Goal: Information Seeking & Learning: Learn about a topic

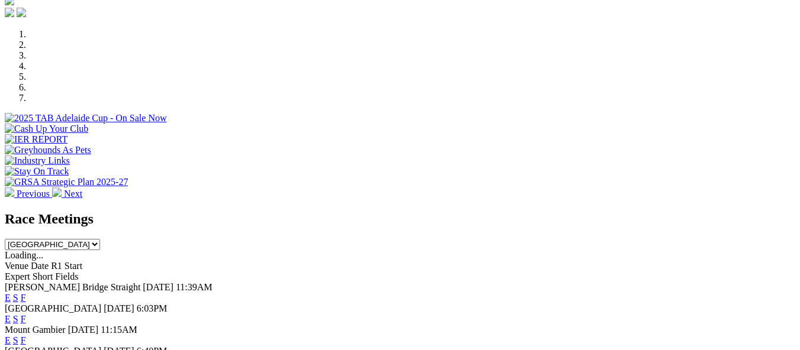
scroll to position [350, 0]
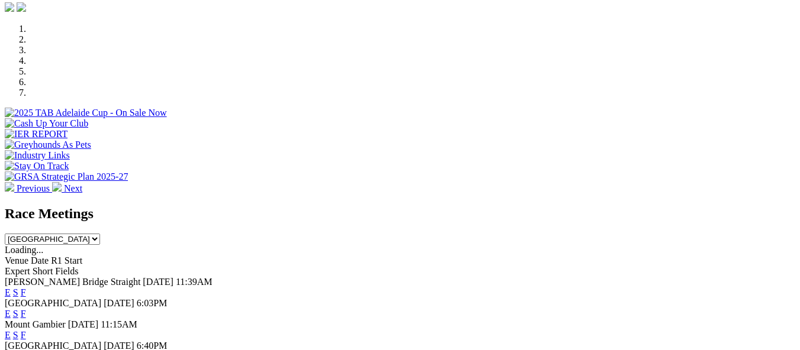
click at [26, 288] on link "F" at bounding box center [23, 293] width 5 height 10
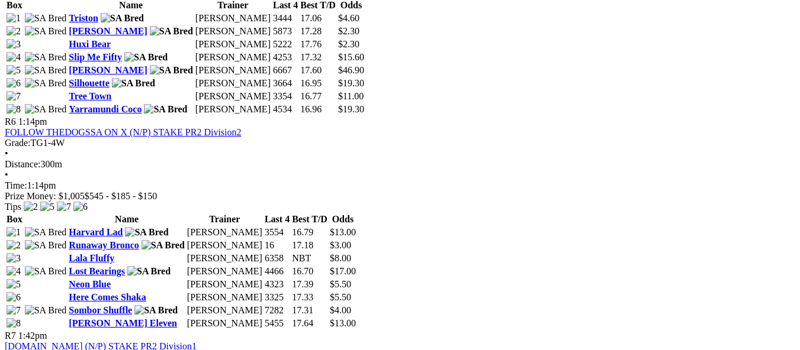
scroll to position [1444, 0]
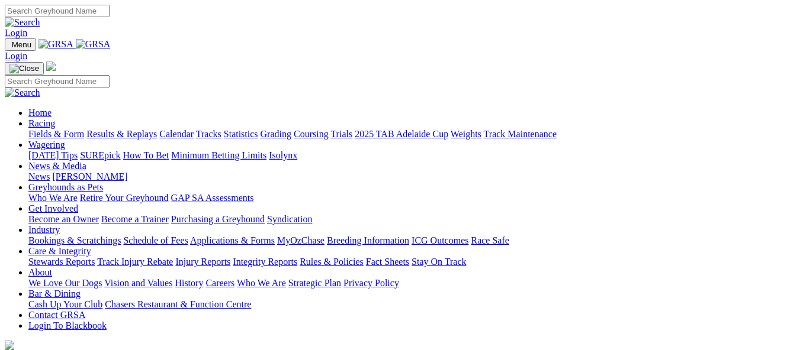
scroll to position [281, 0]
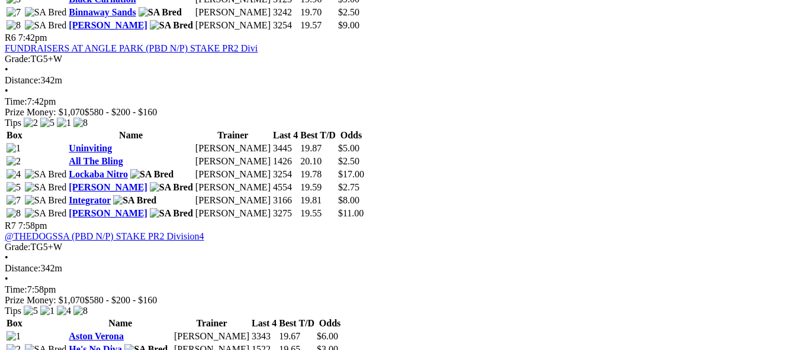
scroll to position [1539, 0]
